Goal: Navigation & Orientation: Find specific page/section

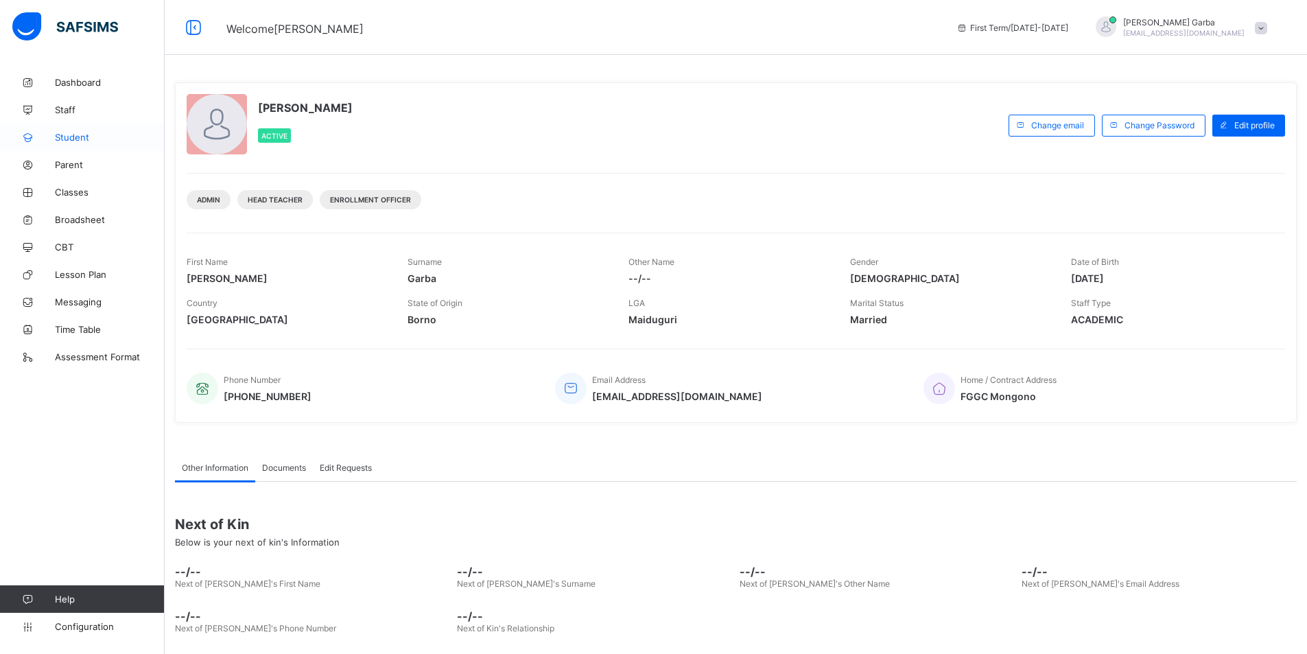
click at [81, 141] on span "Student" at bounding box center [110, 137] width 110 height 11
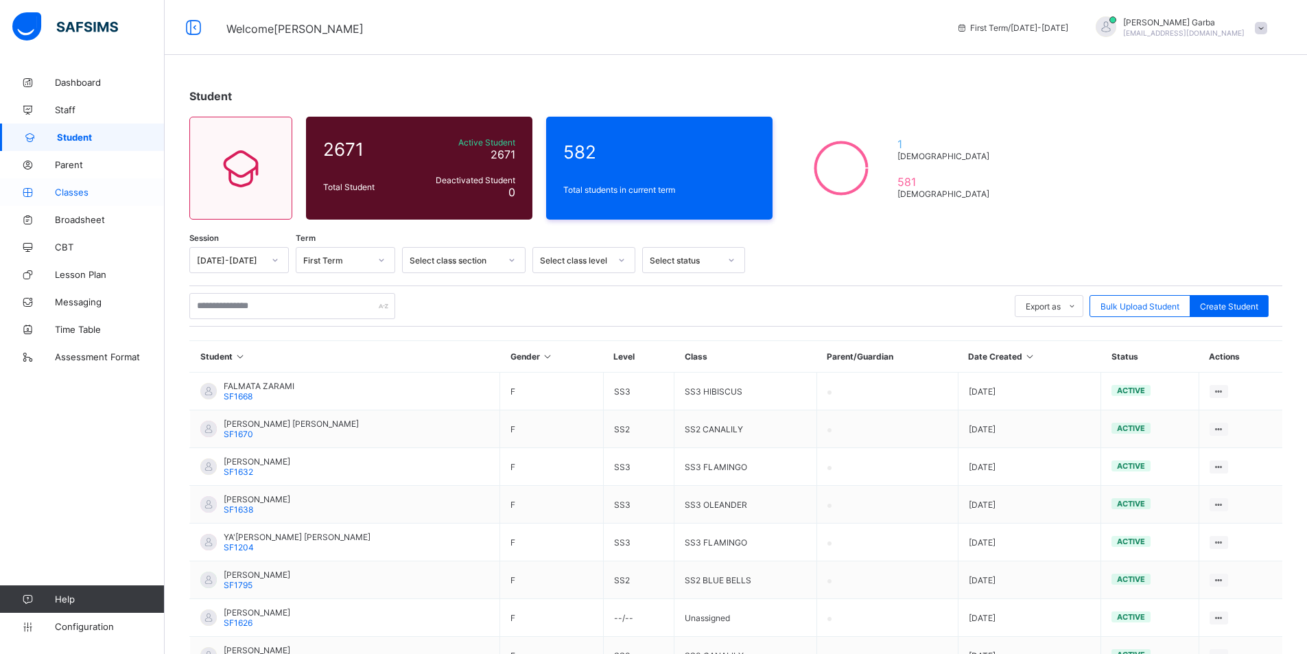
click at [75, 190] on span "Classes" at bounding box center [110, 192] width 110 height 11
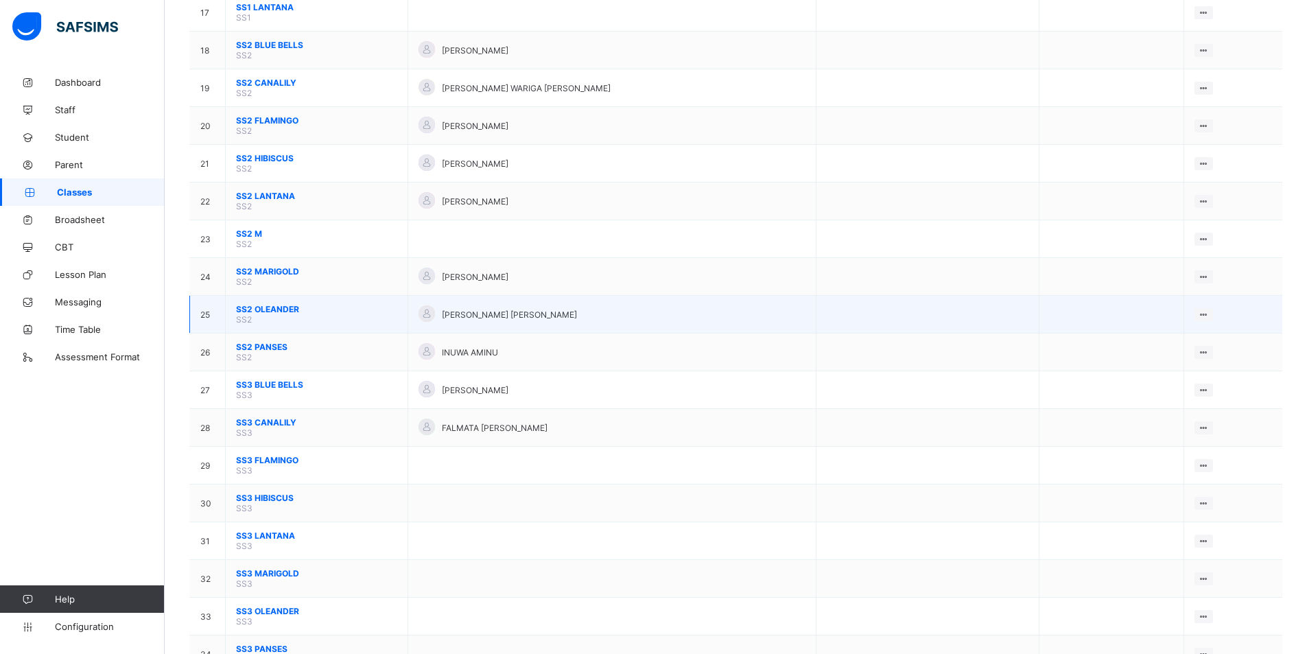
scroll to position [825, 0]
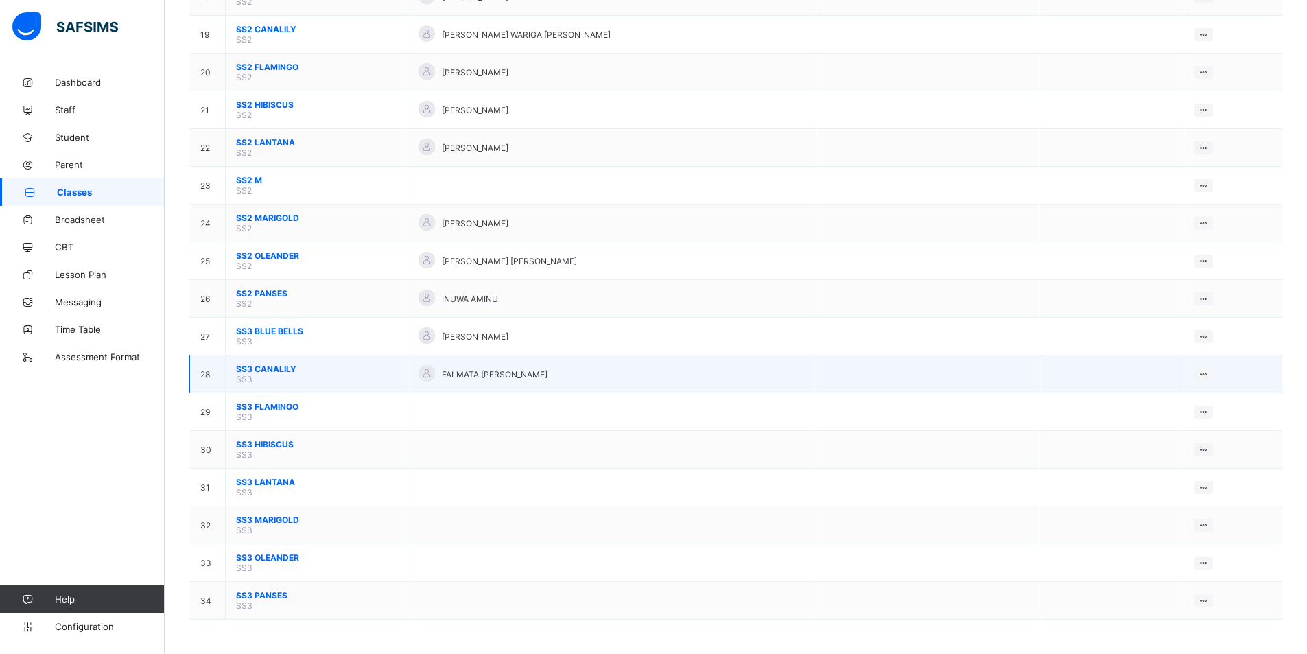
click at [266, 366] on span "SS3 CANALILY" at bounding box center [316, 369] width 161 height 10
